Goal: Transaction & Acquisition: Purchase product/service

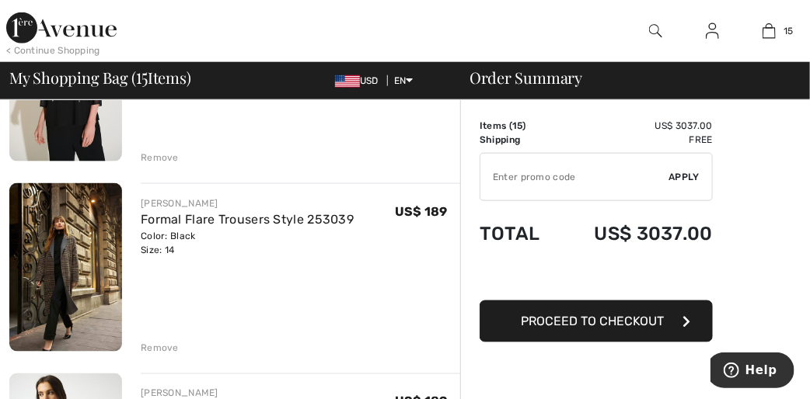
scroll to position [560, 0]
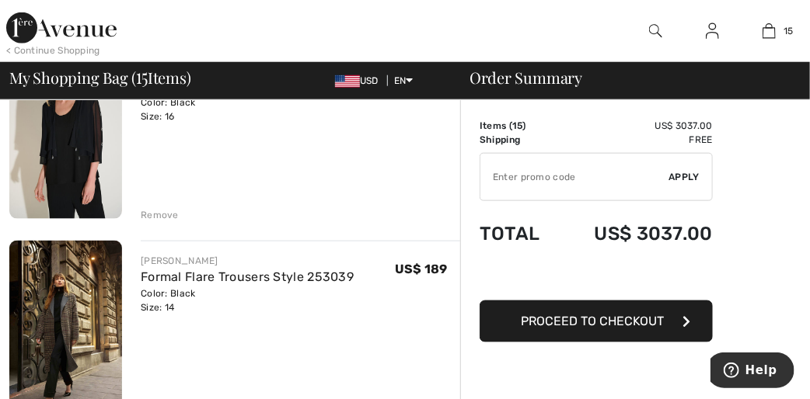
click at [66, 309] on img at bounding box center [65, 325] width 113 height 169
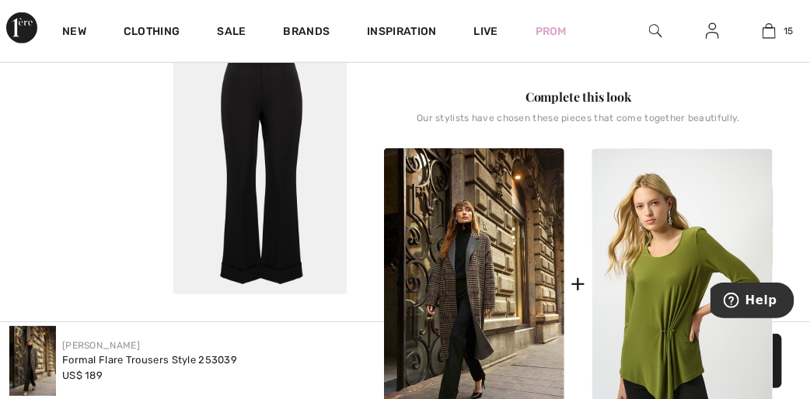
scroll to position [560, 0]
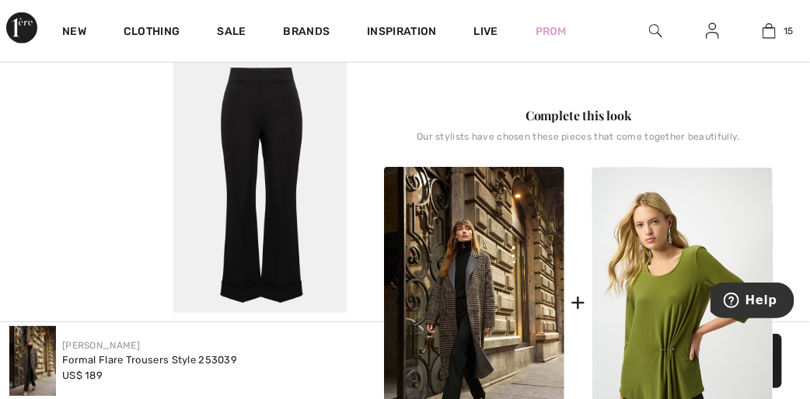
click at [468, 252] on img at bounding box center [474, 302] width 180 height 271
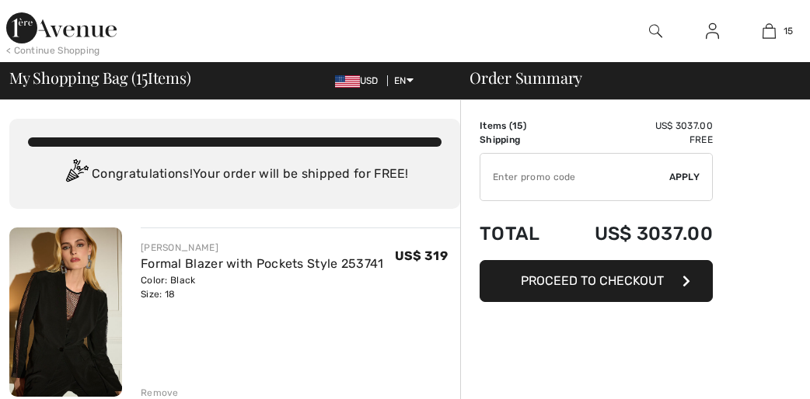
checkbox input "true"
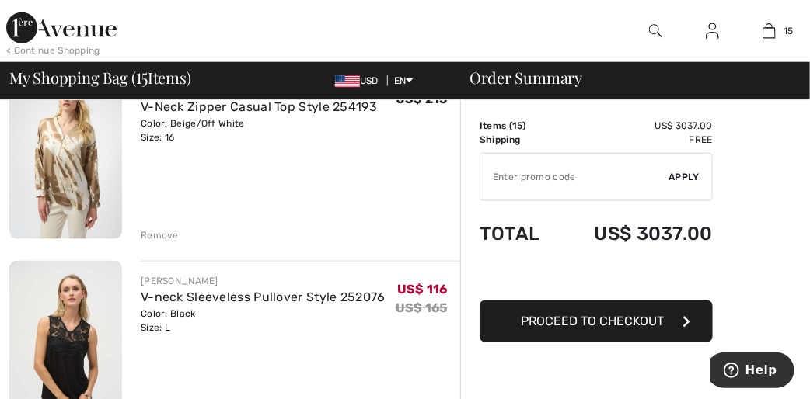
scroll to position [2674, 0]
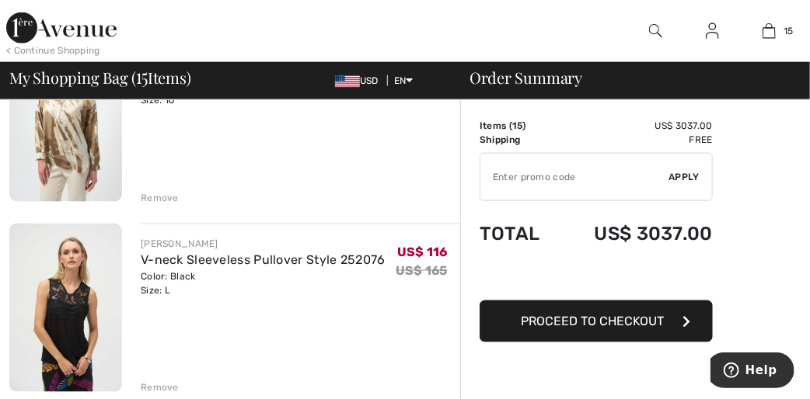
click at [176, 201] on div "Remove" at bounding box center [160, 198] width 38 height 14
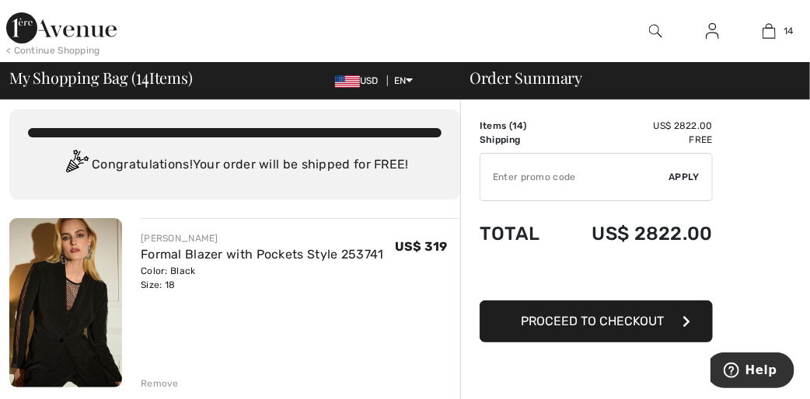
scroll to position [0, 0]
